Goal: Information Seeking & Learning: Learn about a topic

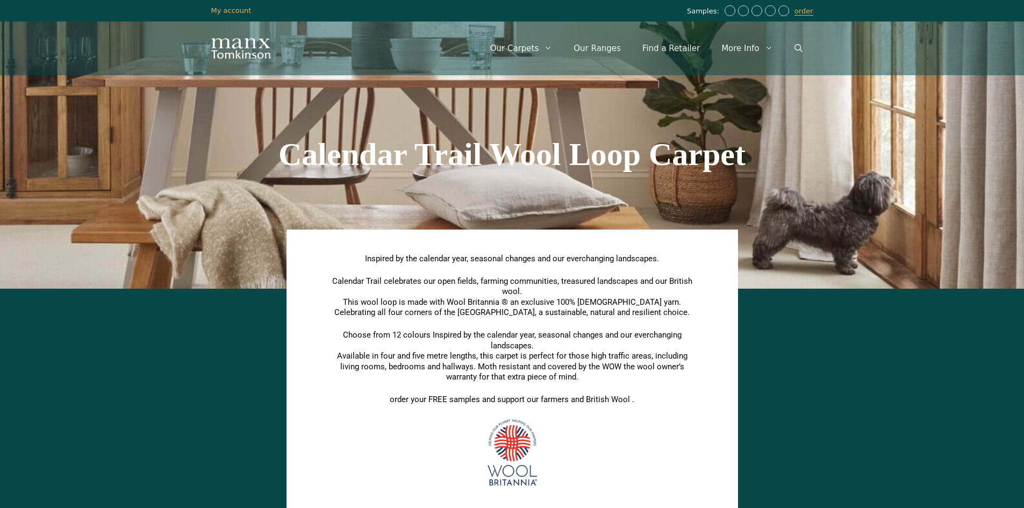
scroll to position [537, 0]
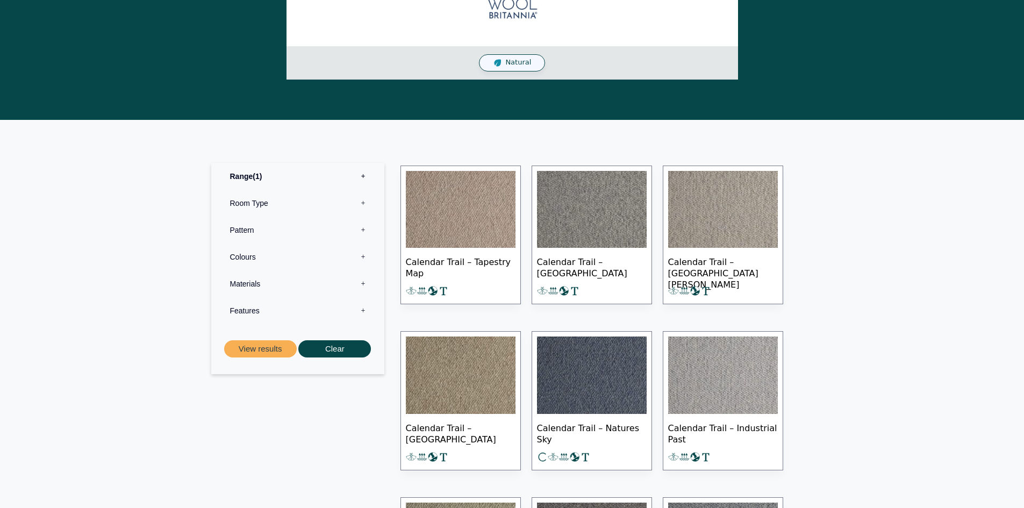
scroll to position [484, 0]
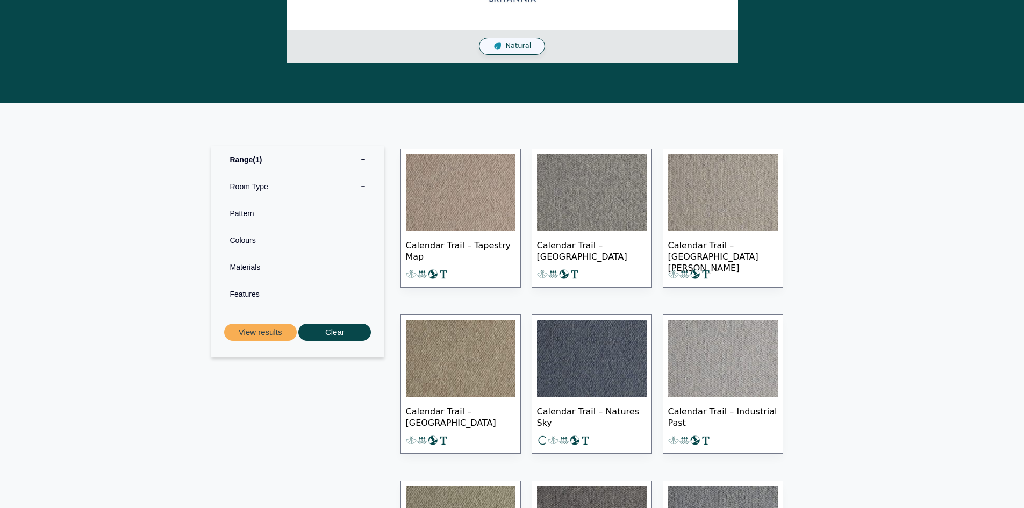
click at [465, 258] on span "Calendar Trail – Tapestry Map" at bounding box center [461, 250] width 110 height 38
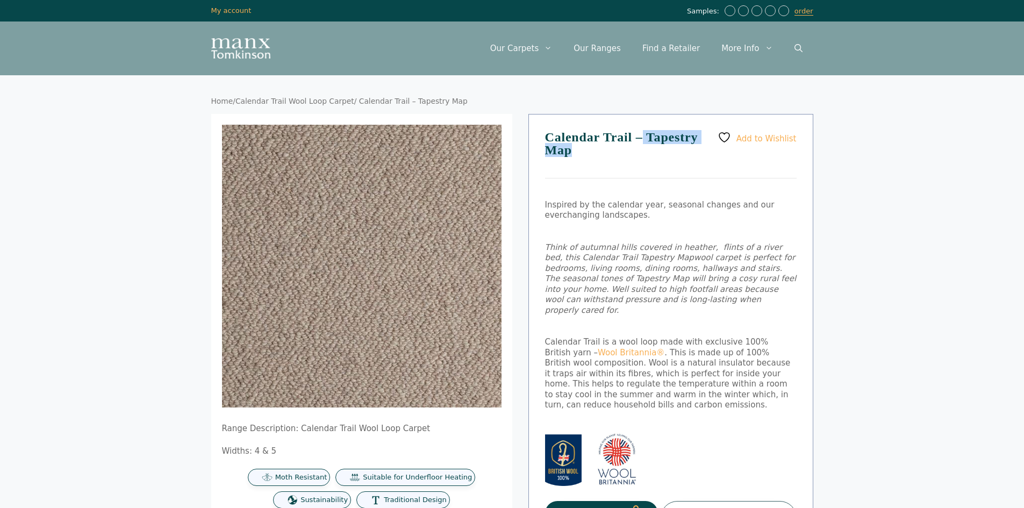
drag, startPoint x: 649, startPoint y: 156, endPoint x: 646, endPoint y: 131, distance: 25.3
click at [643, 131] on h1 "Calendar Trail – Tapestry Map" at bounding box center [671, 155] width 252 height 48
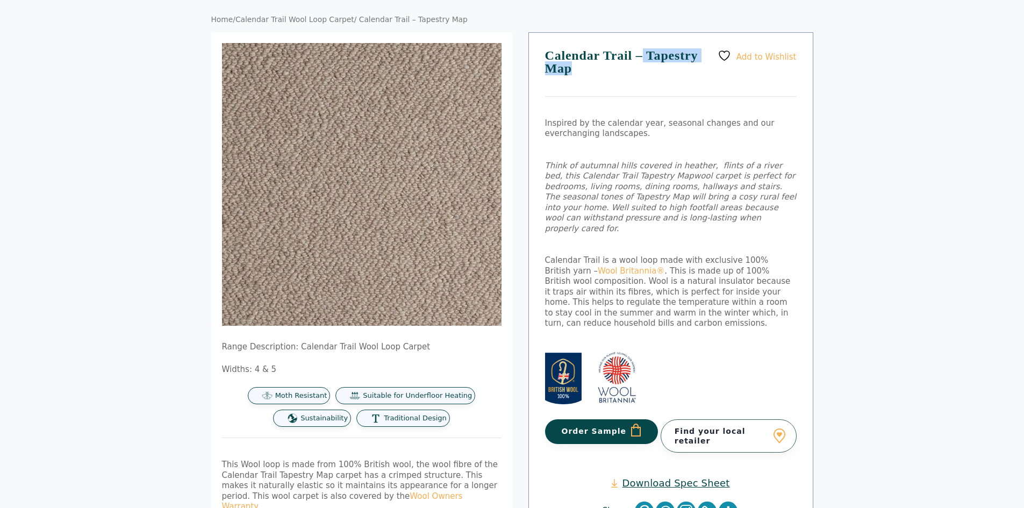
scroll to position [107, 0]
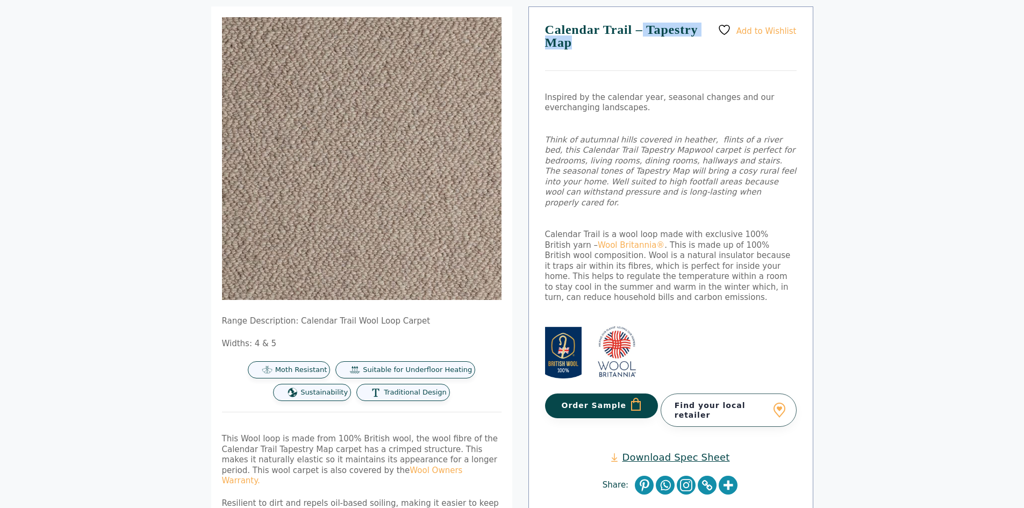
drag, startPoint x: 647, startPoint y: 189, endPoint x: 544, endPoint y: 138, distance: 114.6
click at [545, 138] on p "Think of autumnal hills covered in heather, flints of a river bed, this Calenda…" at bounding box center [671, 172] width 252 height 74
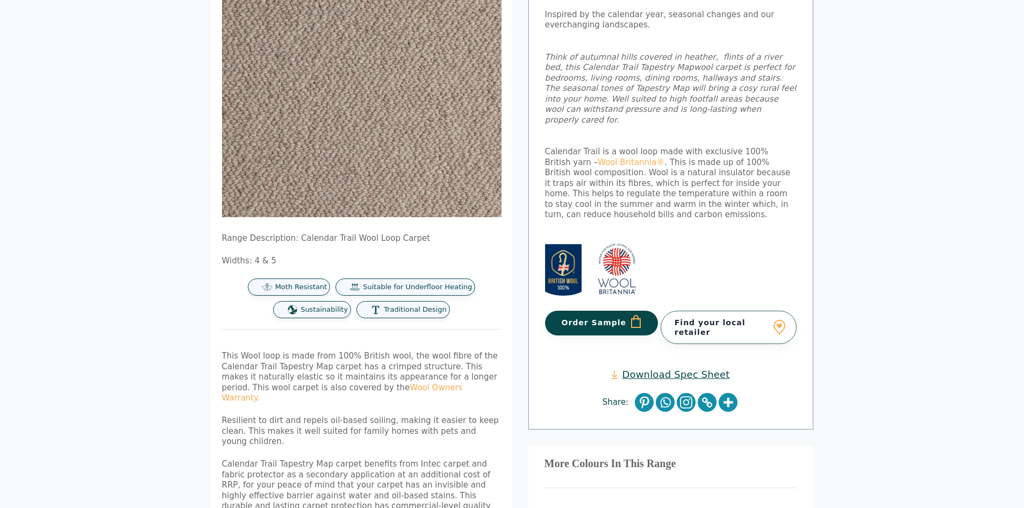
scroll to position [189, 0]
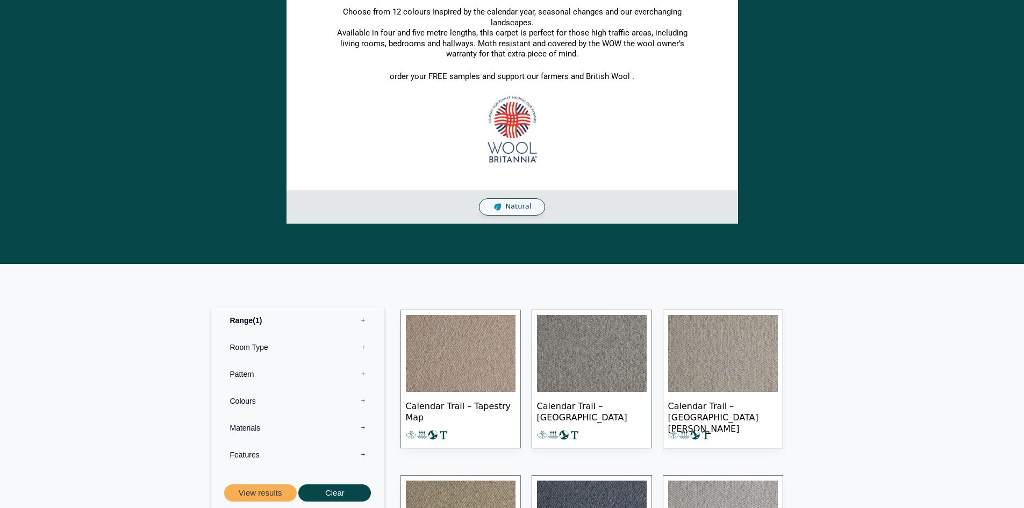
scroll to position [322, 0]
click at [472, 397] on span "Calendar Trail – Tapestry Map" at bounding box center [461, 411] width 110 height 38
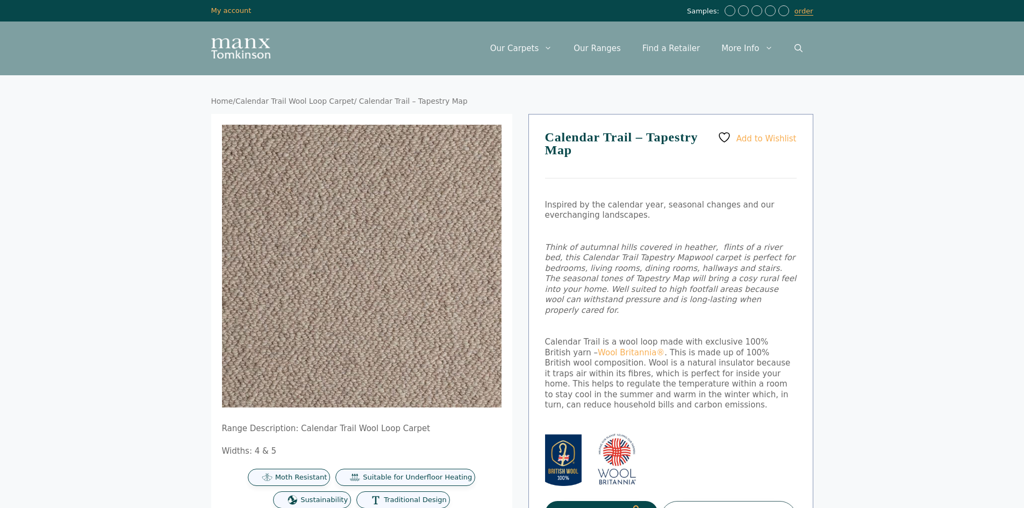
click at [543, 244] on div "Add to Wishlist Calendar Trail – Tapestry Map Inspired by the calendar year, se…" at bounding box center [670, 367] width 285 height 506
drag, startPoint x: 541, startPoint y: 203, endPoint x: 716, endPoint y: 214, distance: 175.5
click at [716, 214] on div "Add to Wishlist Calendar Trail – Tapestry Map Inspired by the calendar year, se…" at bounding box center [670, 367] width 285 height 506
click at [686, 212] on p "Inspired by the calendar year, seasonal changes and our everchanging landscapes." at bounding box center [671, 210] width 252 height 21
drag, startPoint x: 544, startPoint y: 245, endPoint x: 705, endPoint y: 255, distance: 161.0
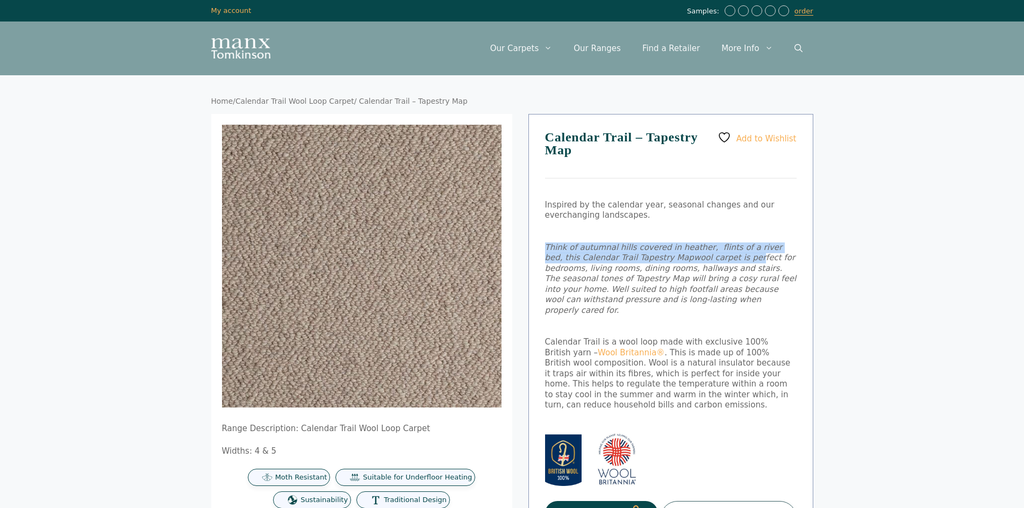
click at [705, 255] on p "Think of autumnal hills covered in heather, flints of a river bed, this Calenda…" at bounding box center [671, 279] width 252 height 74
click at [652, 267] on em "wool carpet is perfect for bedrooms, living rooms, dining rooms, hallways and s…" at bounding box center [671, 284] width 252 height 62
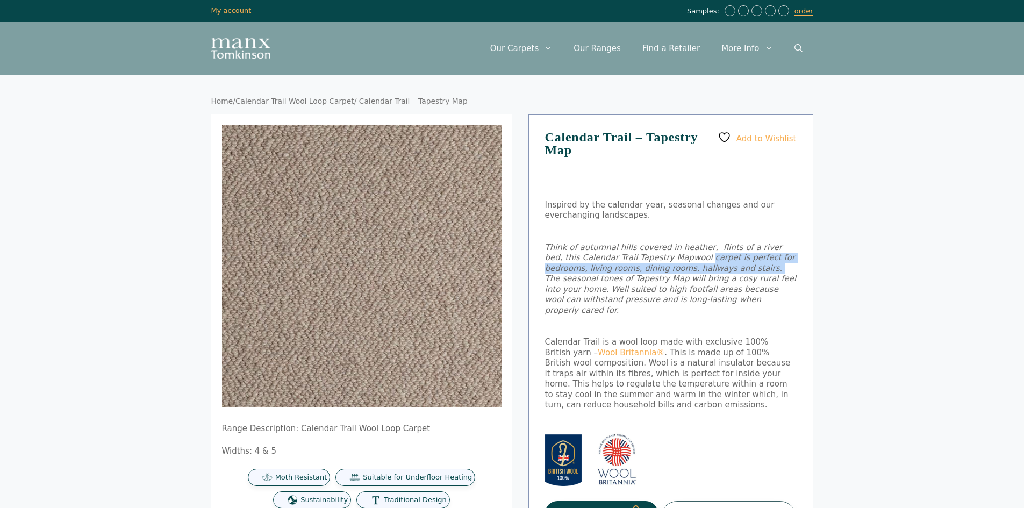
drag, startPoint x: 663, startPoint y: 260, endPoint x: 690, endPoint y: 270, distance: 28.7
click at [690, 270] on em "wool carpet is perfect for bedrooms, living rooms, dining rooms, hallways and s…" at bounding box center [671, 284] width 252 height 62
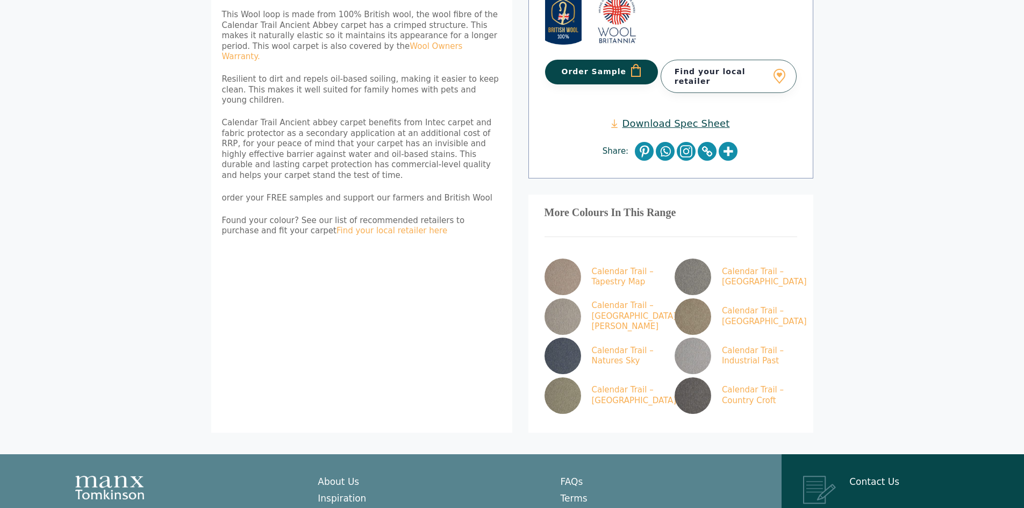
scroll to position [375, 0]
